Goal: Find specific page/section: Find specific page/section

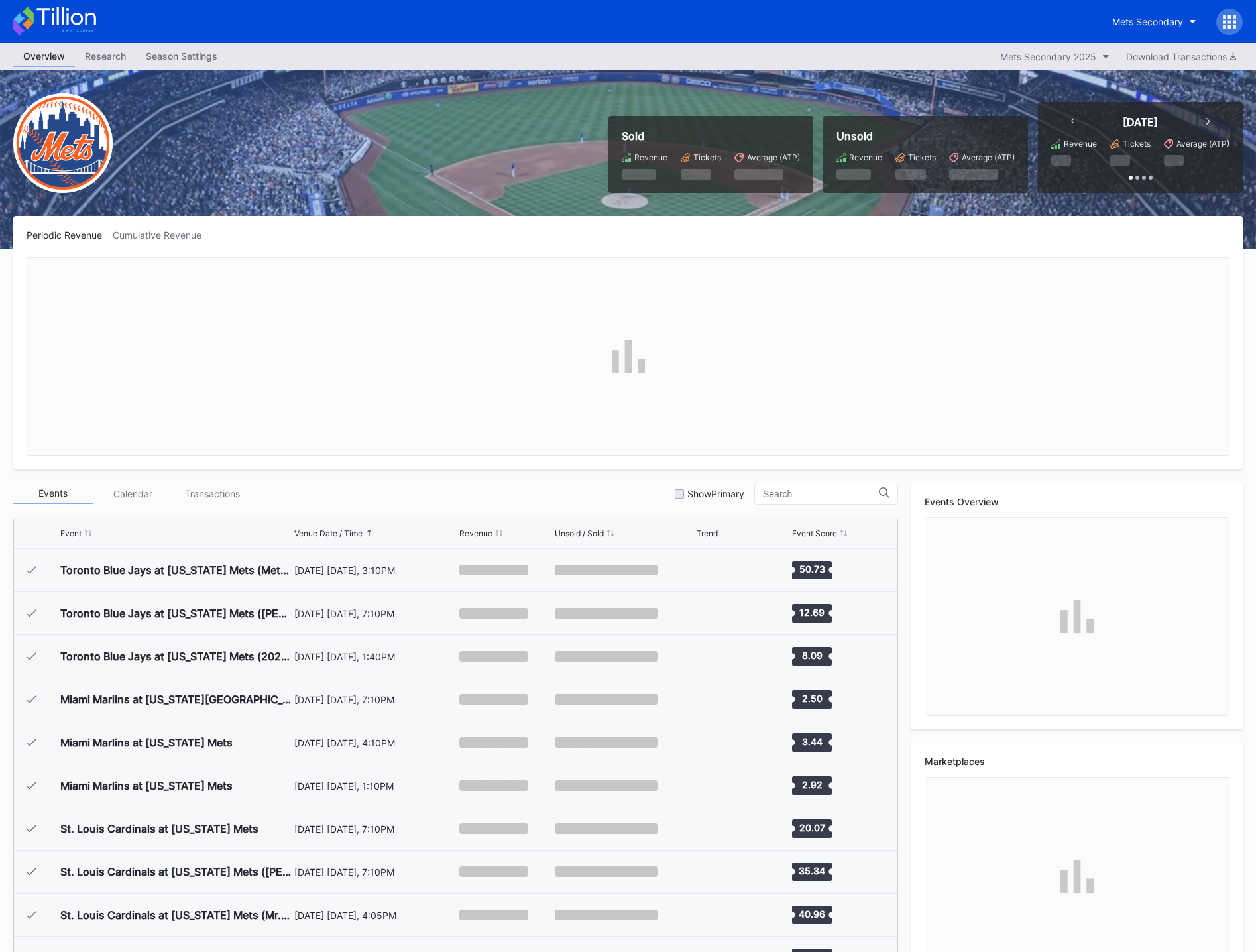
scroll to position [3060, 0]
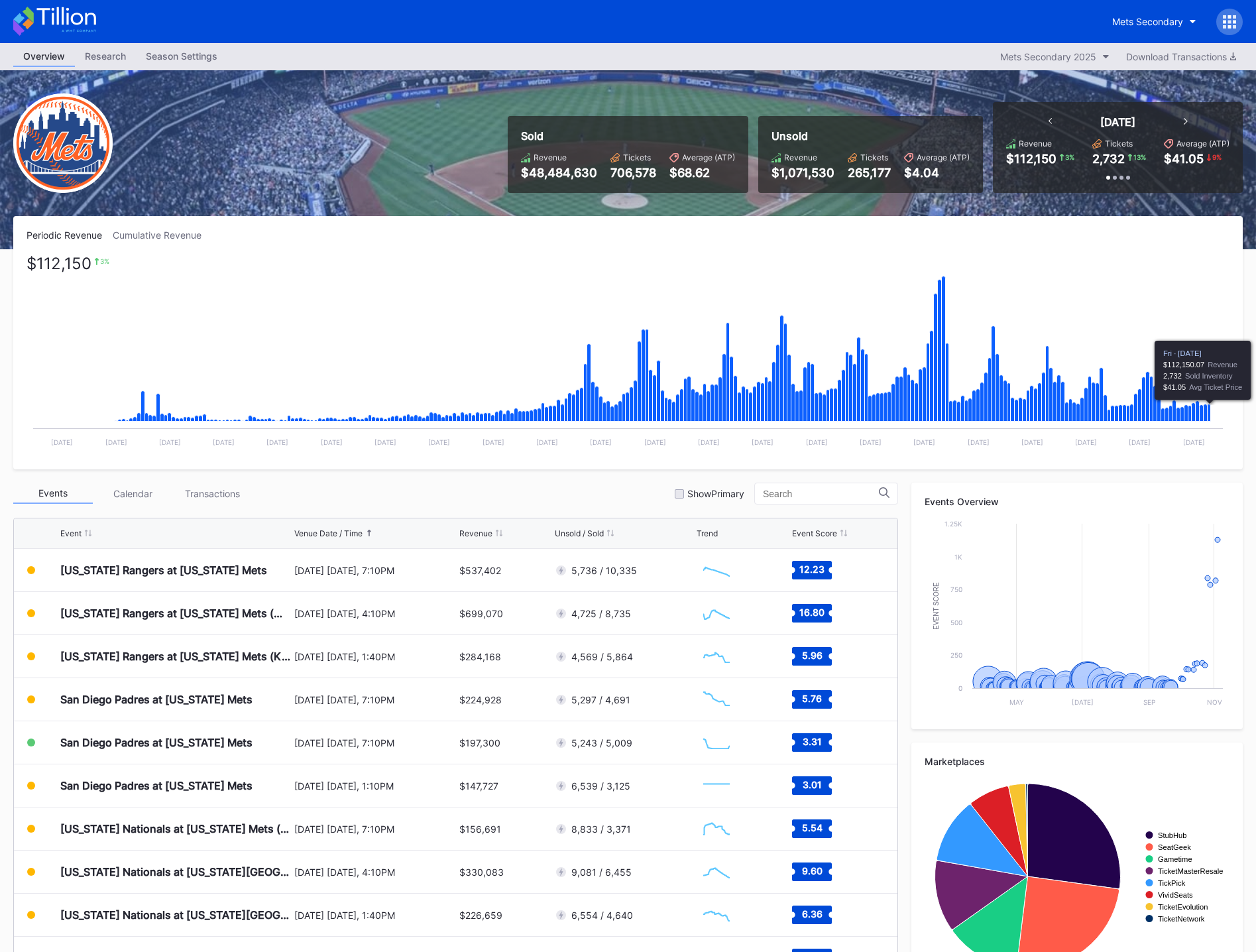
click at [1211, 412] on icon "Chart title" at bounding box center [1210, 413] width 3 height 17
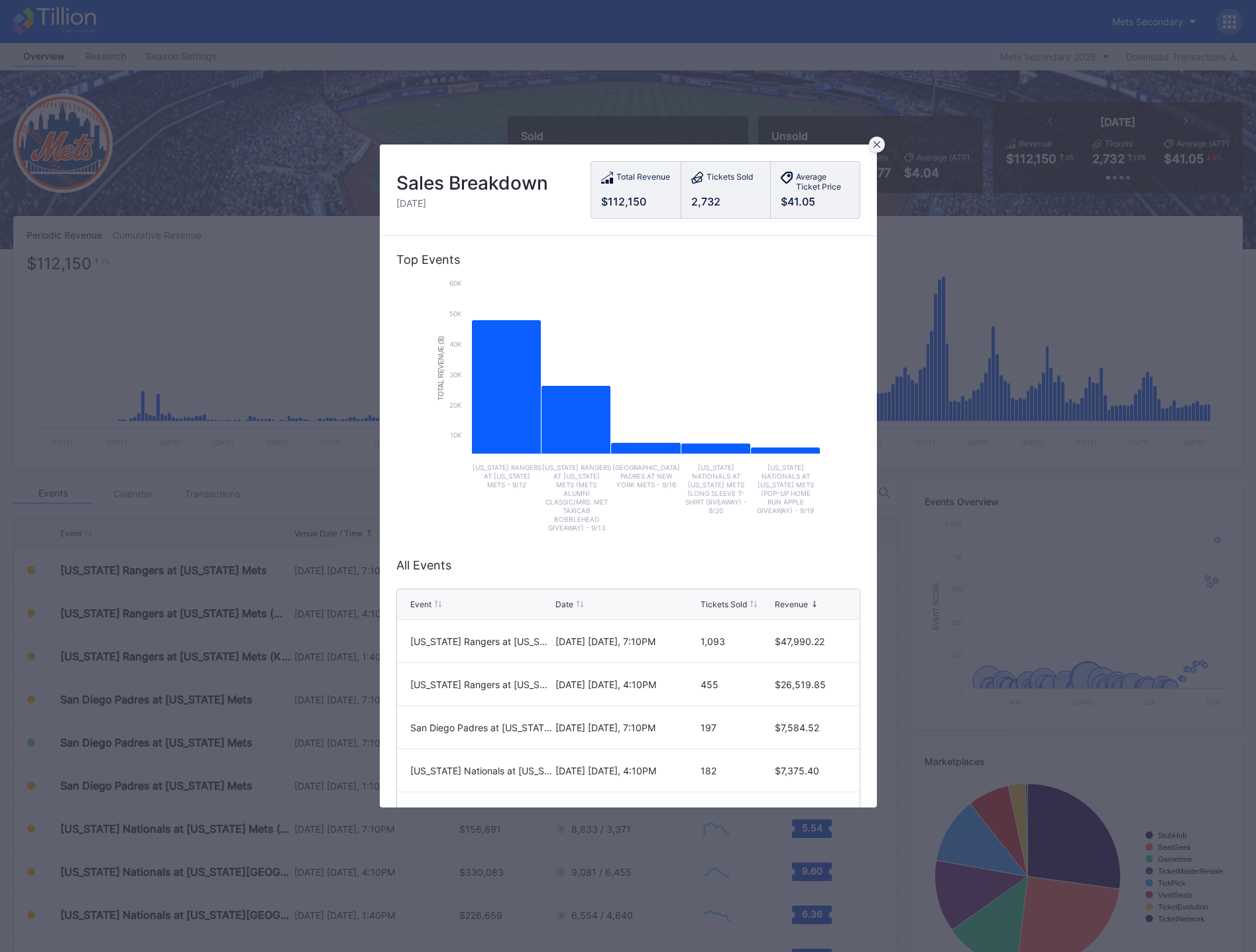
click at [878, 137] on div at bounding box center [877, 145] width 16 height 16
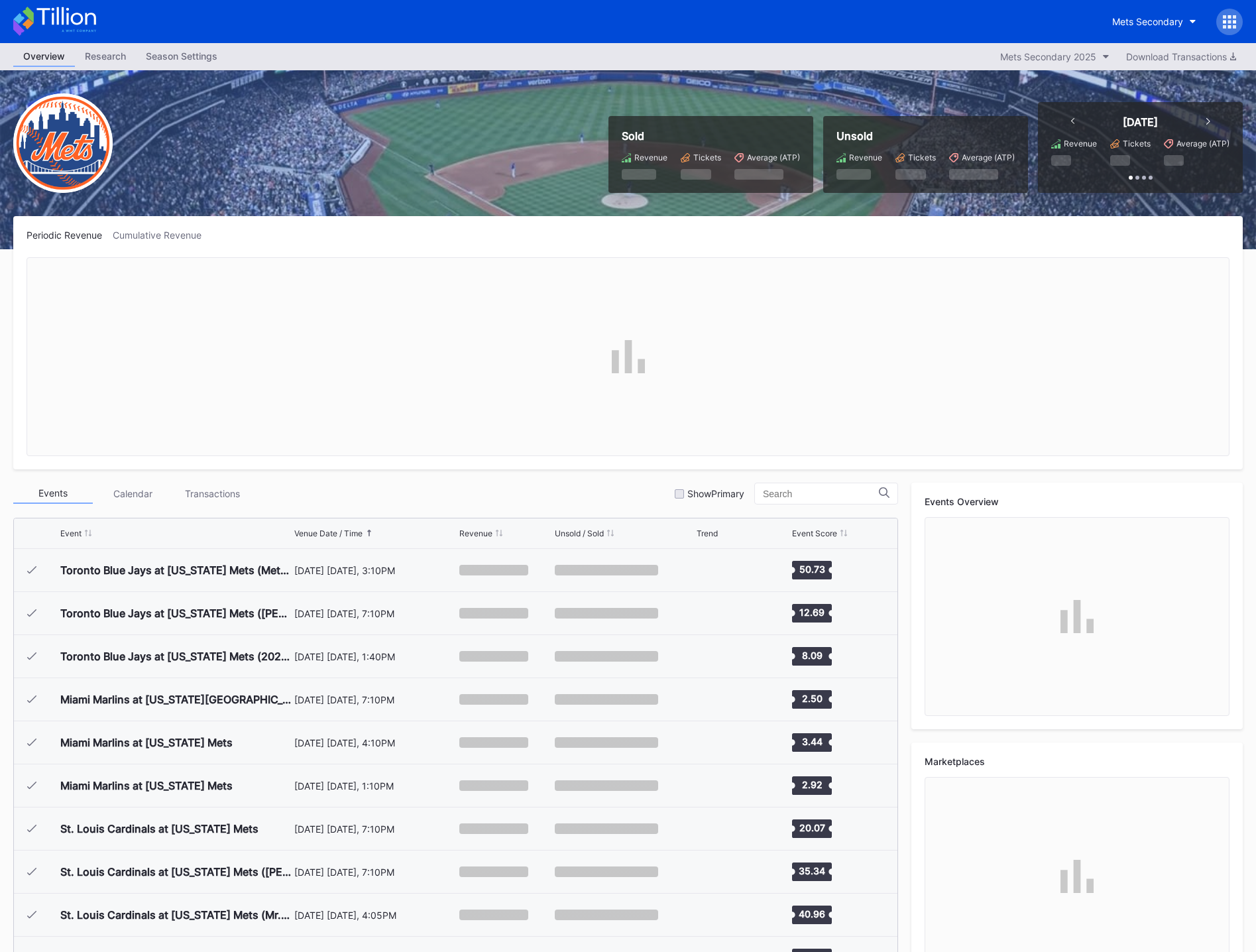
scroll to position [3060, 0]
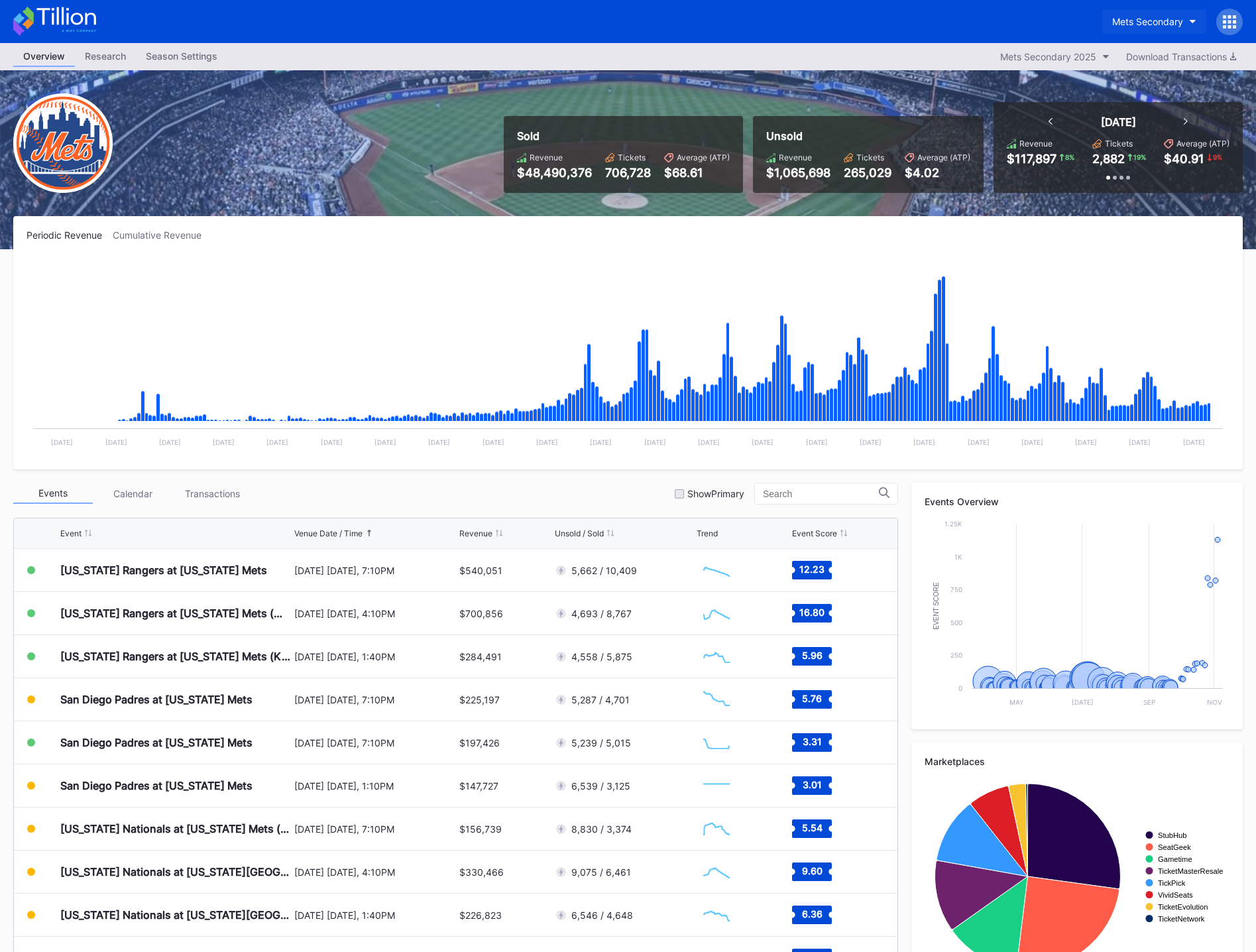
click at [1169, 24] on div "Mets Secondary" at bounding box center [1147, 21] width 71 height 11
click at [1136, 80] on div "Mets Primary" at bounding box center [1140, 83] width 57 height 11
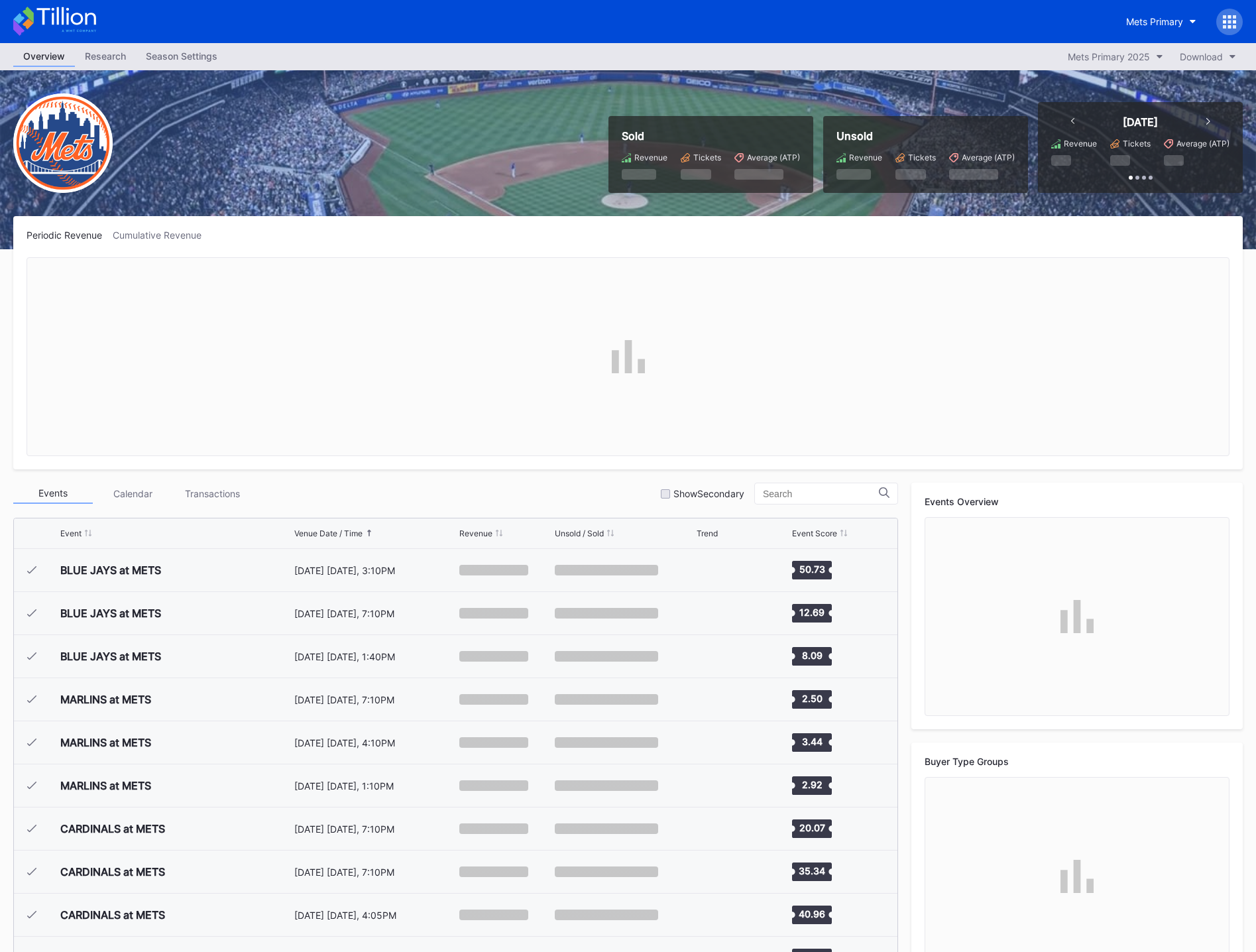
scroll to position [3060, 0]
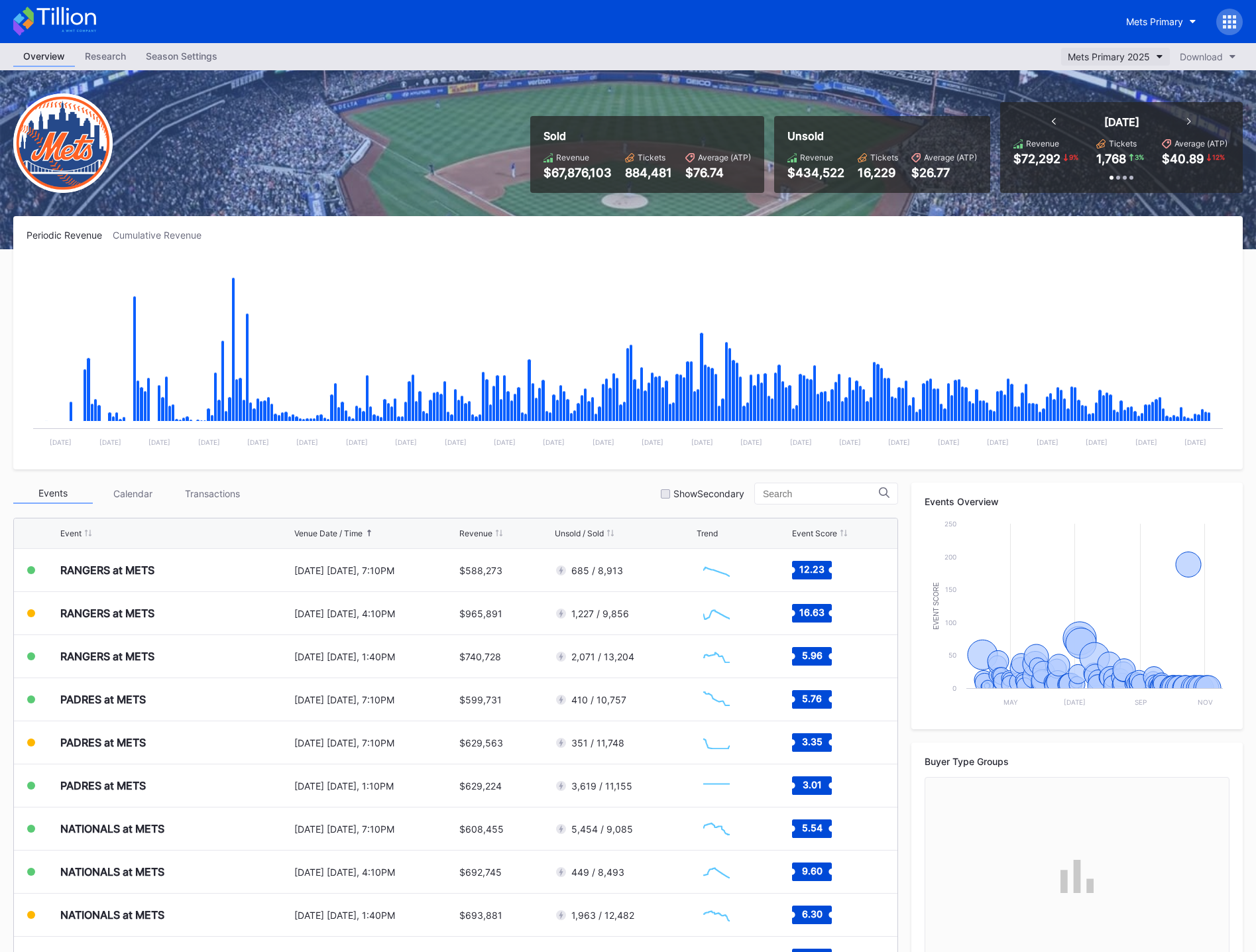
click at [1136, 55] on div "Mets Primary 2025" at bounding box center [1109, 56] width 82 height 11
click at [1169, 24] on div "Mets Primary" at bounding box center [1154, 21] width 57 height 11
click at [1083, 110] on div "Mets Secondary" at bounding box center [1097, 108] width 71 height 11
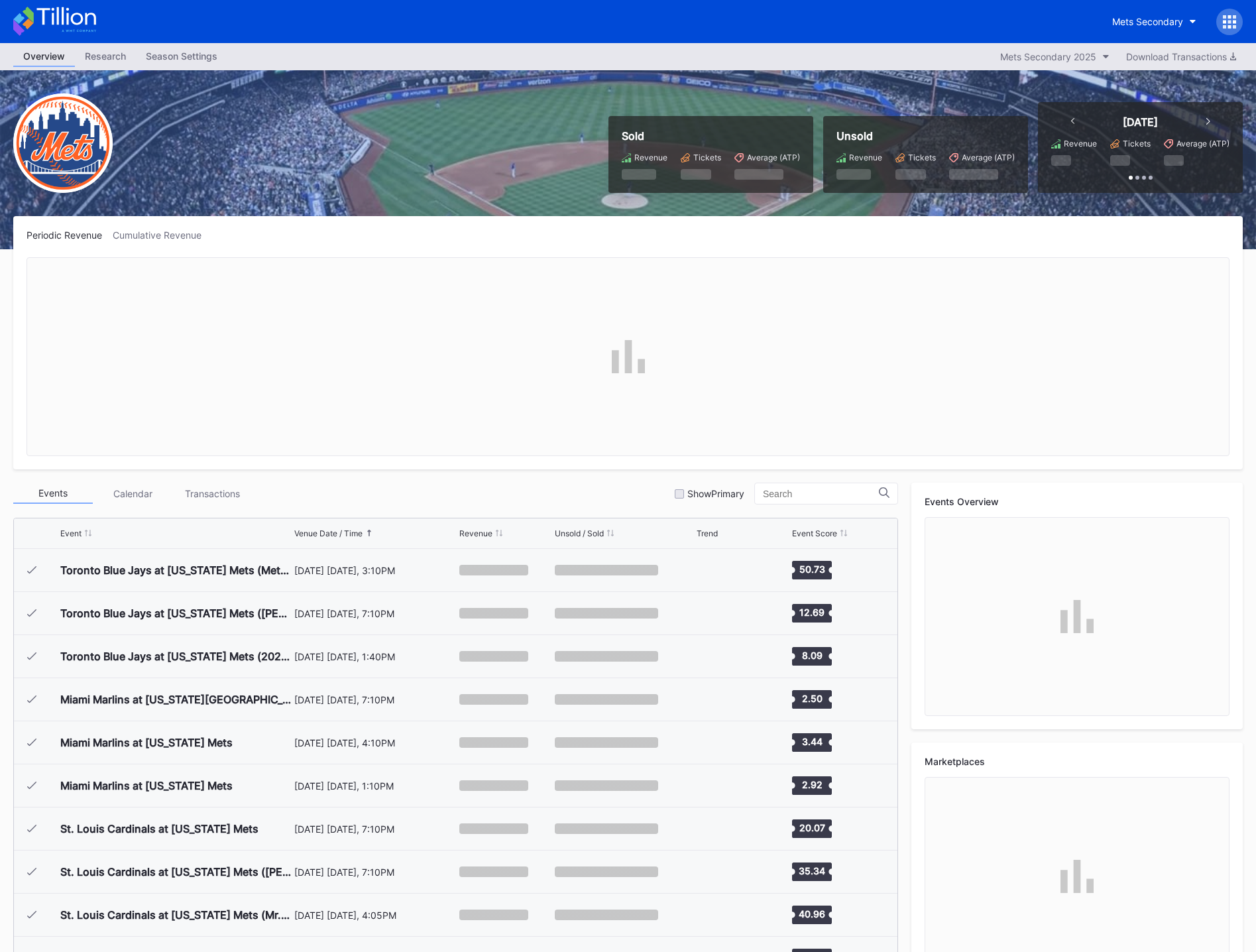
scroll to position [3060, 0]
